Goal: Contribute content: Add original content to the website for others to see

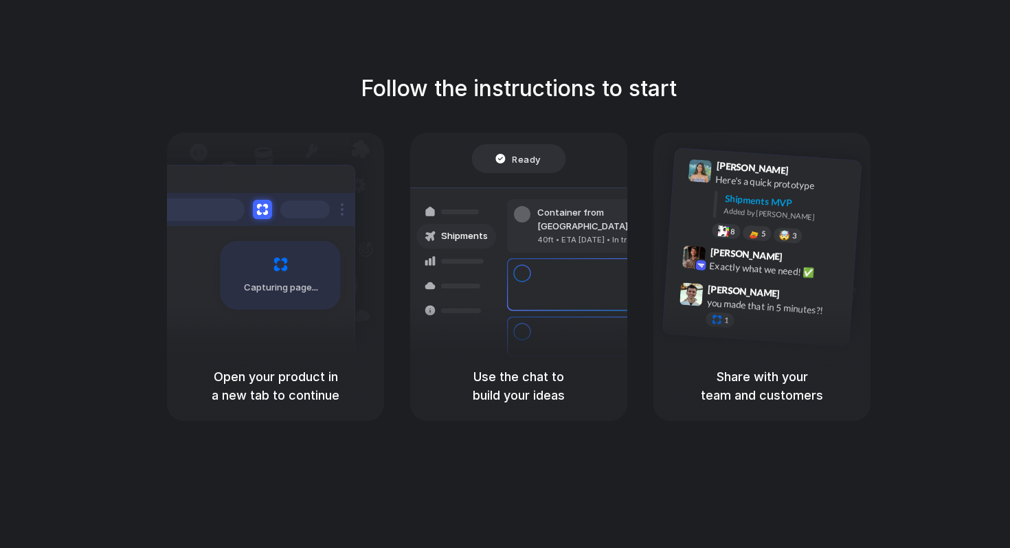
click at [306, 365] on div "Open your product in a new tab to continue" at bounding box center [275, 386] width 217 height 70
click at [371, 392] on div "Open your product in a new tab to continue" at bounding box center [275, 386] width 217 height 70
click at [269, 365] on div "Open your product in a new tab to continue" at bounding box center [275, 386] width 217 height 70
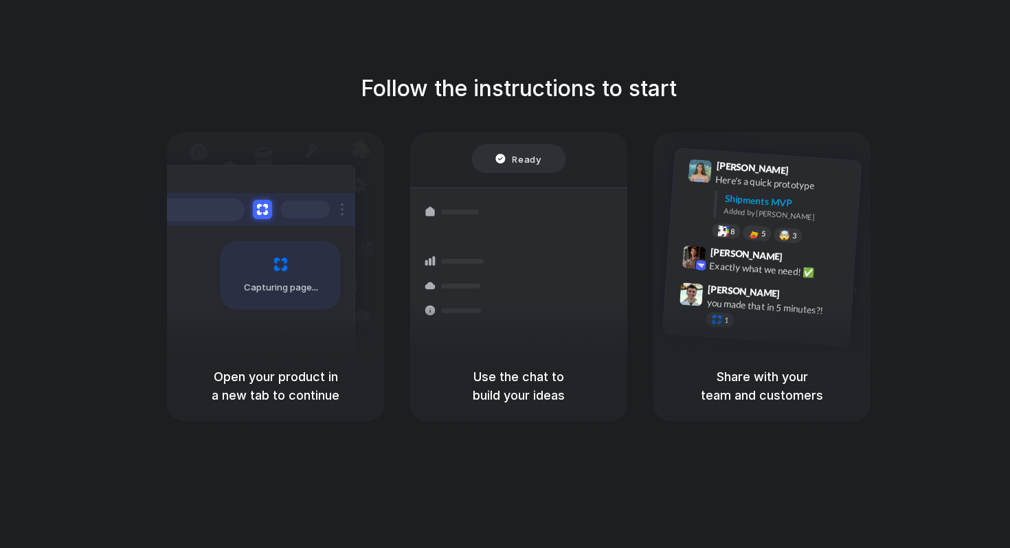
click at [543, 326] on div "Bulk order processing 8 pallets • Warehouse B • Packed" at bounding box center [599, 337] width 185 height 40
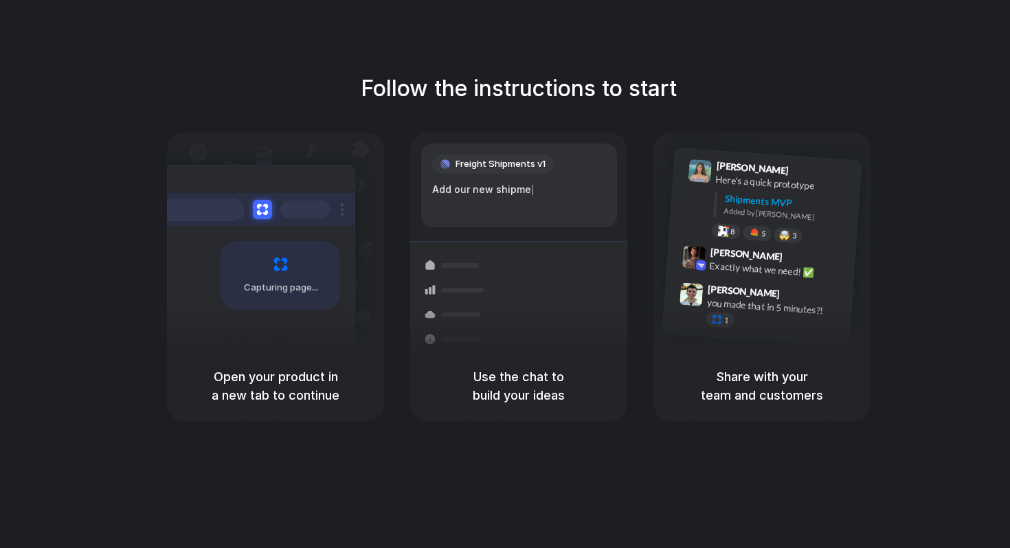
click at [491, 171] on div "Freight Shipments v1" at bounding box center [493, 164] width 122 height 19
click at [767, 191] on div "Lily Parker 9:41 AM Here's a quick prototype Shipments MVP Added by Alloy 8 5 🤯…" at bounding box center [779, 204] width 146 height 87
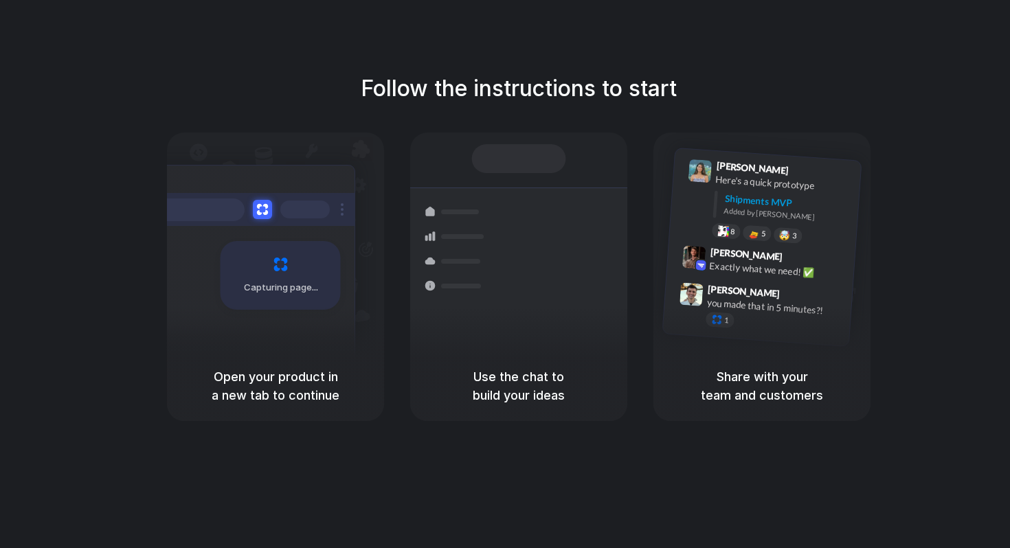
click at [510, 237] on div "Container from Shanghai 40ft • ETA Dec 28 • In transit" at bounding box center [599, 233] width 185 height 54
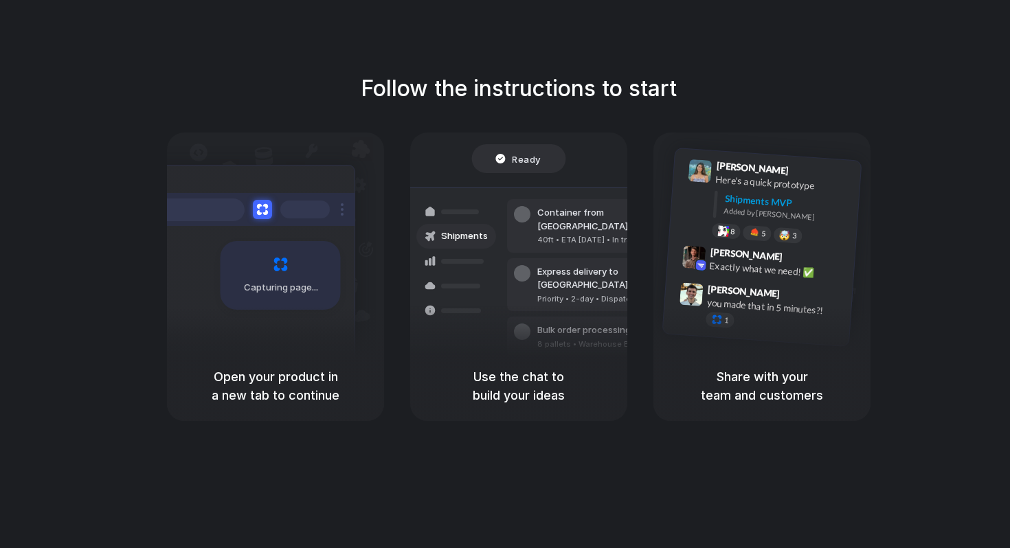
click at [505, 274] on div at bounding box center [505, 274] width 0 height 0
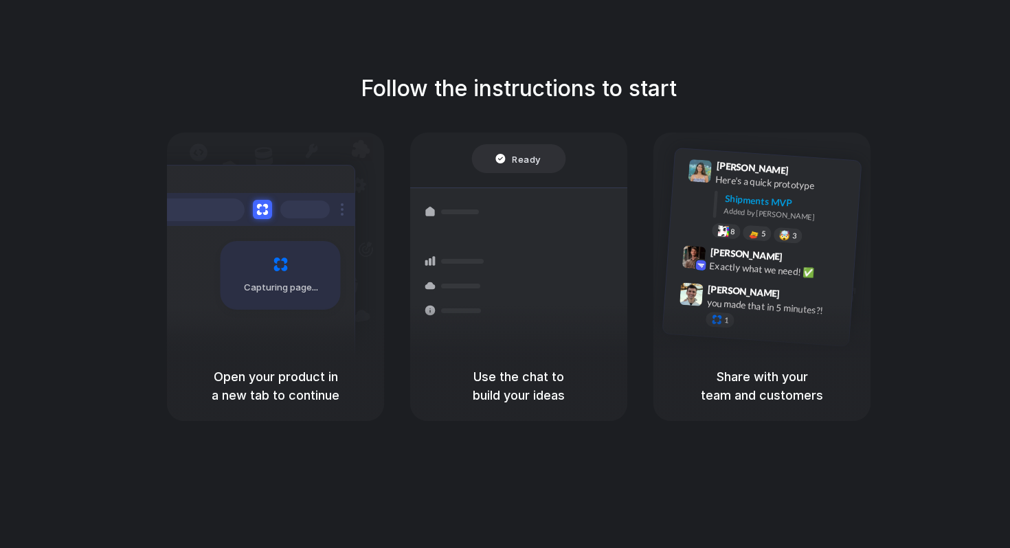
click at [505, 274] on div at bounding box center [505, 274] width 0 height 0
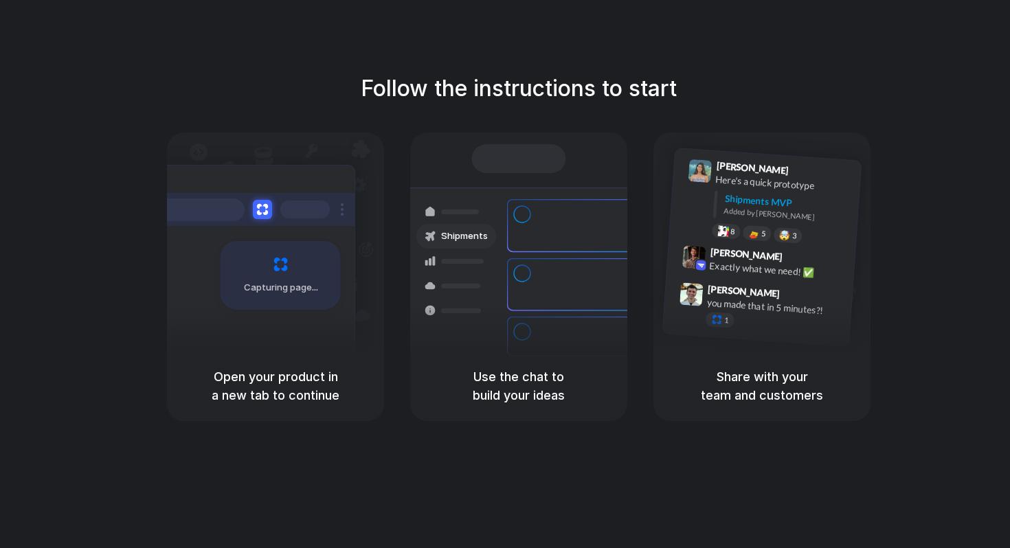
click at [505, 274] on div at bounding box center [505, 274] width 0 height 0
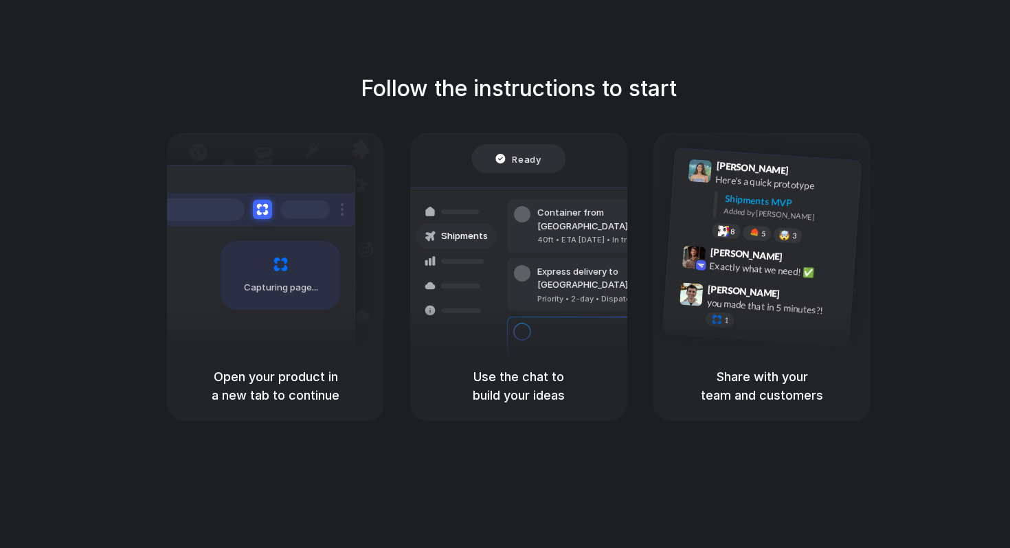
click at [505, 274] on div at bounding box center [505, 274] width 0 height 0
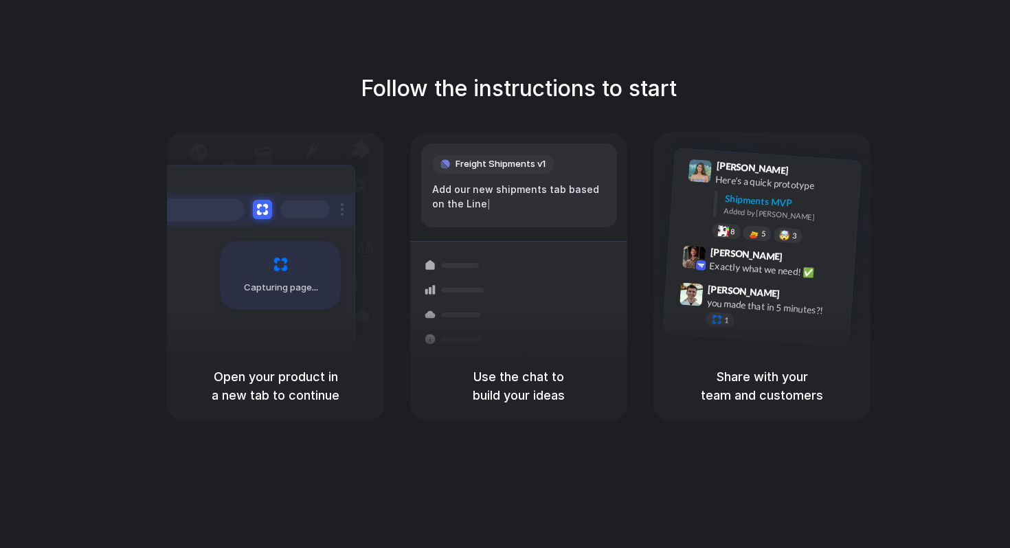
click at [505, 274] on div at bounding box center [505, 274] width 0 height 0
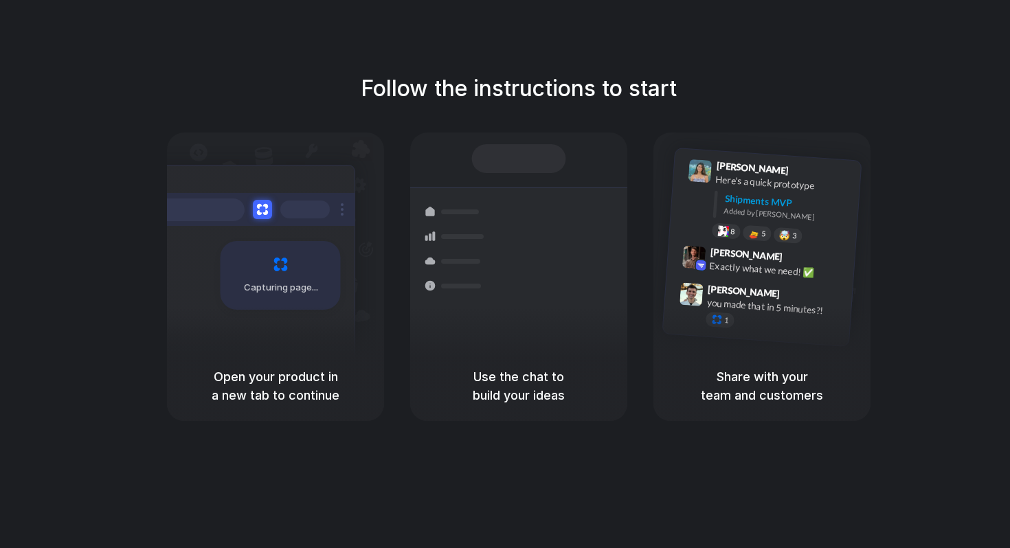
click at [505, 274] on div at bounding box center [505, 274] width 0 height 0
click at [507, 376] on h5 "Use the chat to build your ideas" at bounding box center [519, 386] width 184 height 37
click at [509, 410] on div "Use the chat to build your ideas" at bounding box center [518, 386] width 217 height 70
click at [552, 327] on div "Bulk order processing 8 pallets • Warehouse B • Packed" at bounding box center [599, 337] width 185 height 40
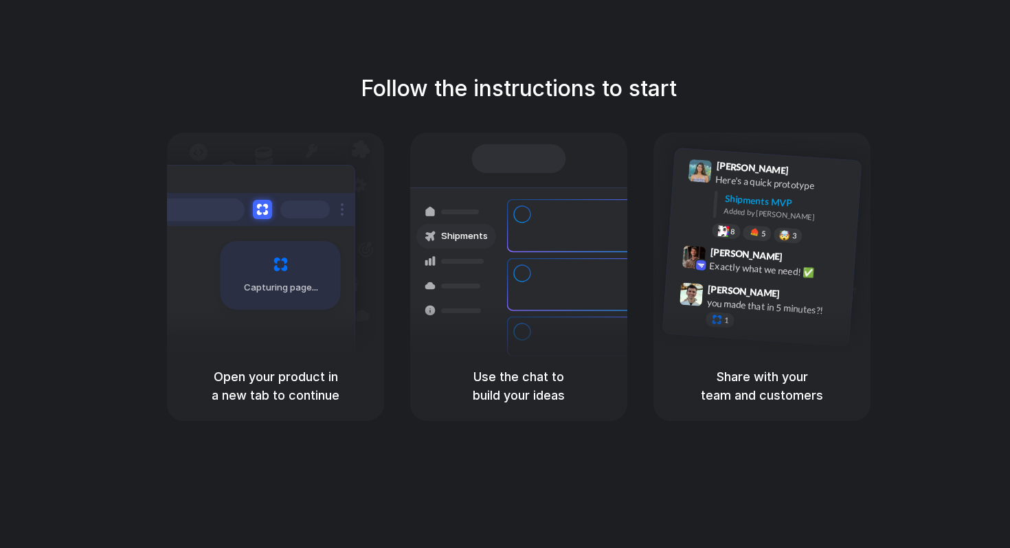
click at [290, 226] on div "Capturing page" at bounding box center [251, 270] width 207 height 211
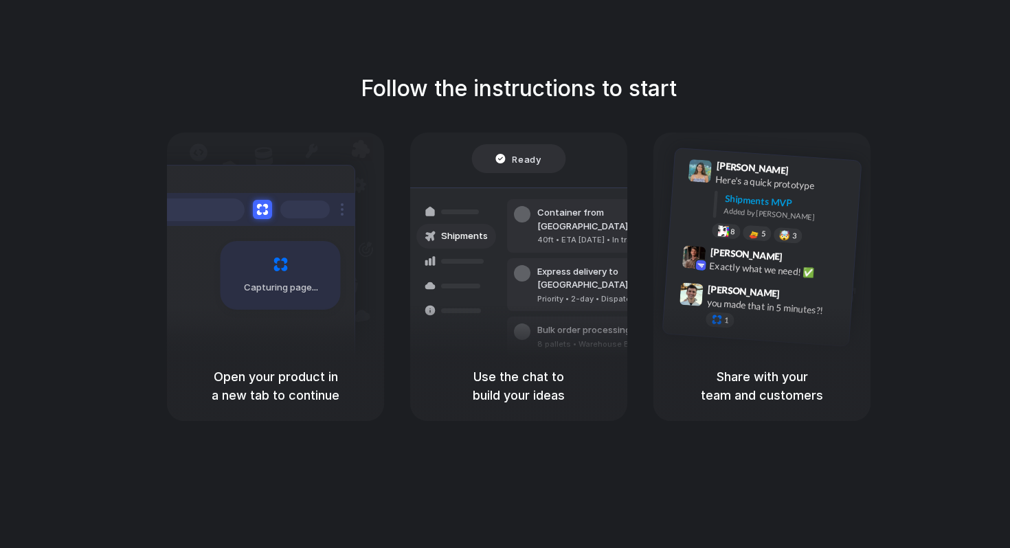
click at [519, 159] on span "Ready" at bounding box center [526, 159] width 29 height 14
click at [798, 150] on div "Lily Parker 9:41 AM Here's a quick prototype Shipments MVP Added by Alloy 8 5 🤯…" at bounding box center [761, 242] width 217 height 218
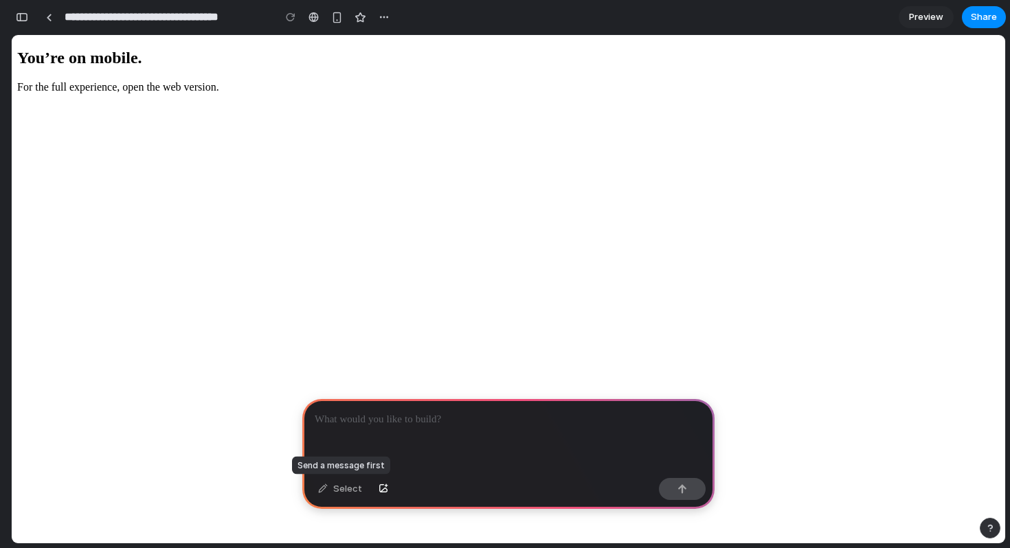
click at [337, 491] on div "Select" at bounding box center [340, 489] width 58 height 22
click at [322, 488] on div "Select" at bounding box center [340, 489] width 58 height 22
click at [380, 455] on div at bounding box center [508, 436] width 412 height 74
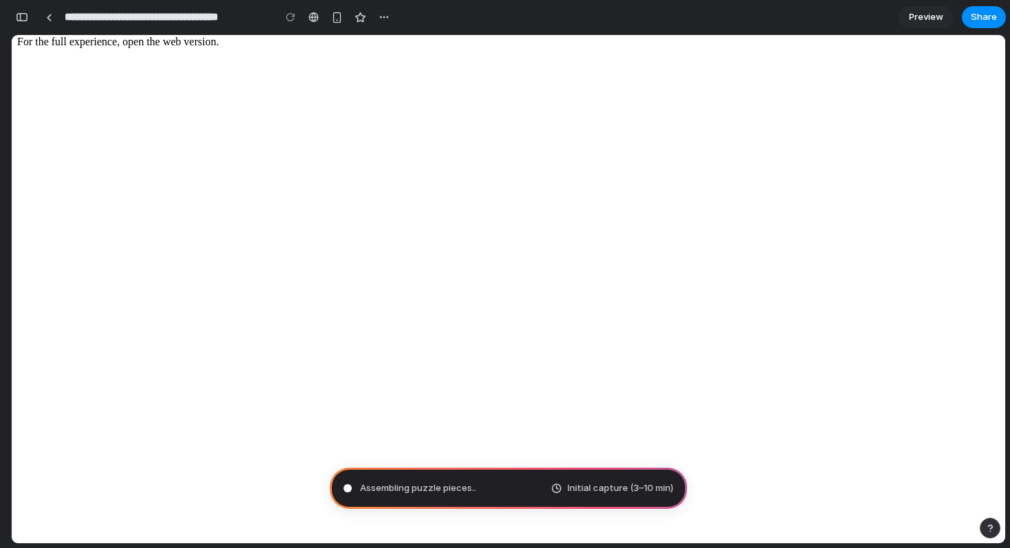
scroll to position [78, 0]
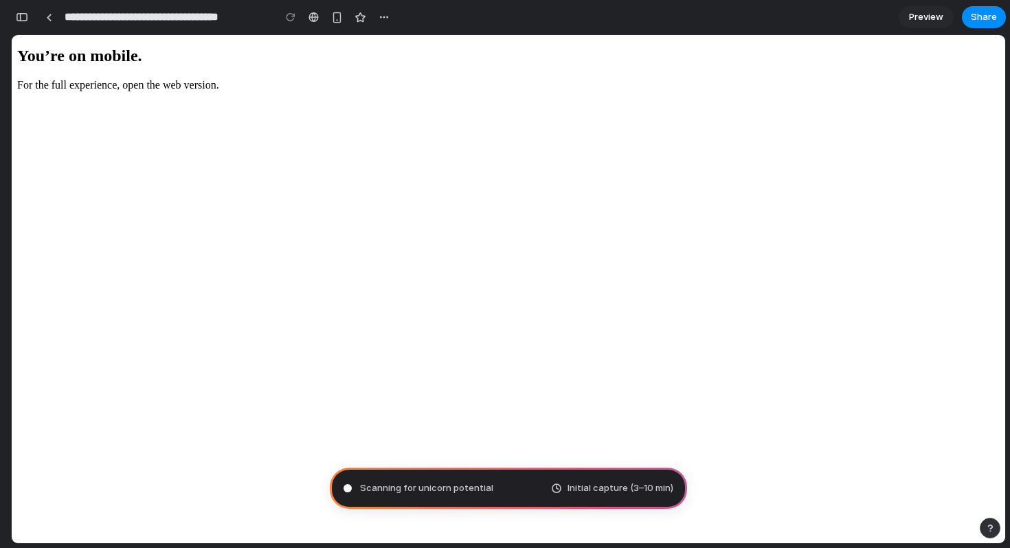
scroll to position [0, 0]
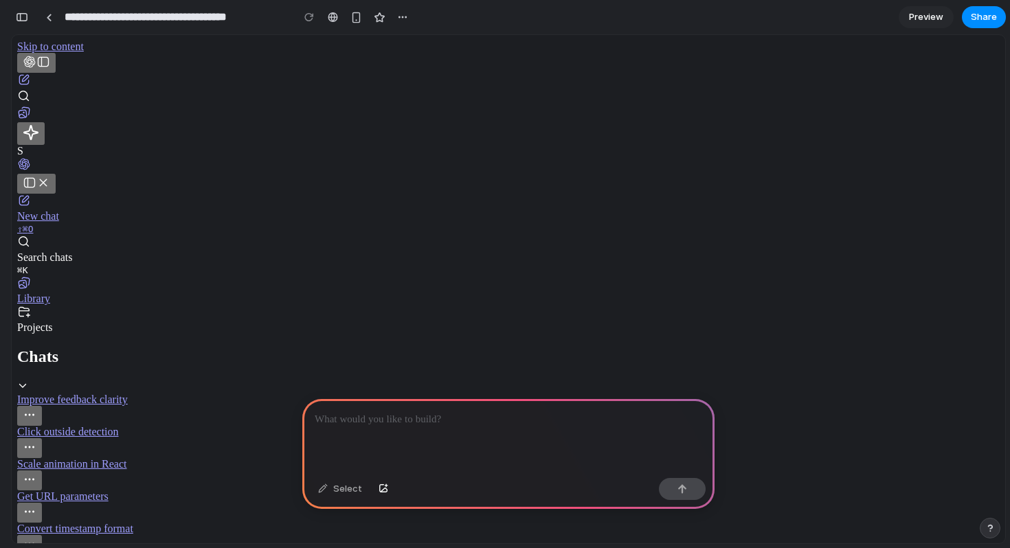
click at [545, 437] on div at bounding box center [508, 436] width 412 height 74
